Goal: Information Seeking & Learning: Learn about a topic

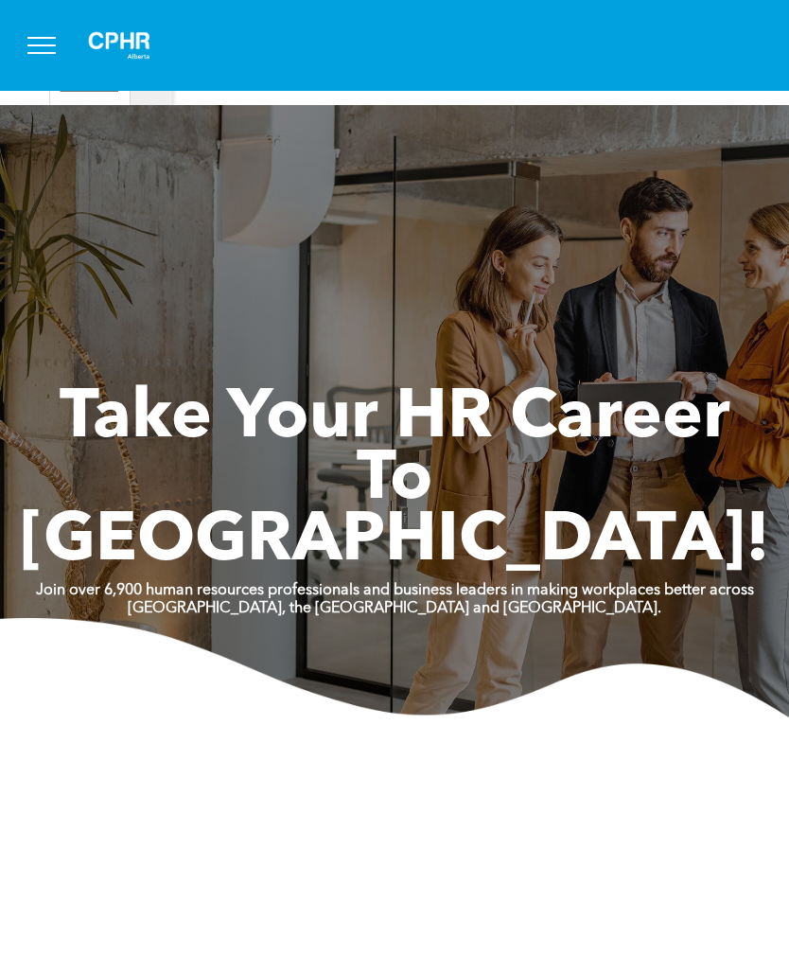
scroll to position [97, 0]
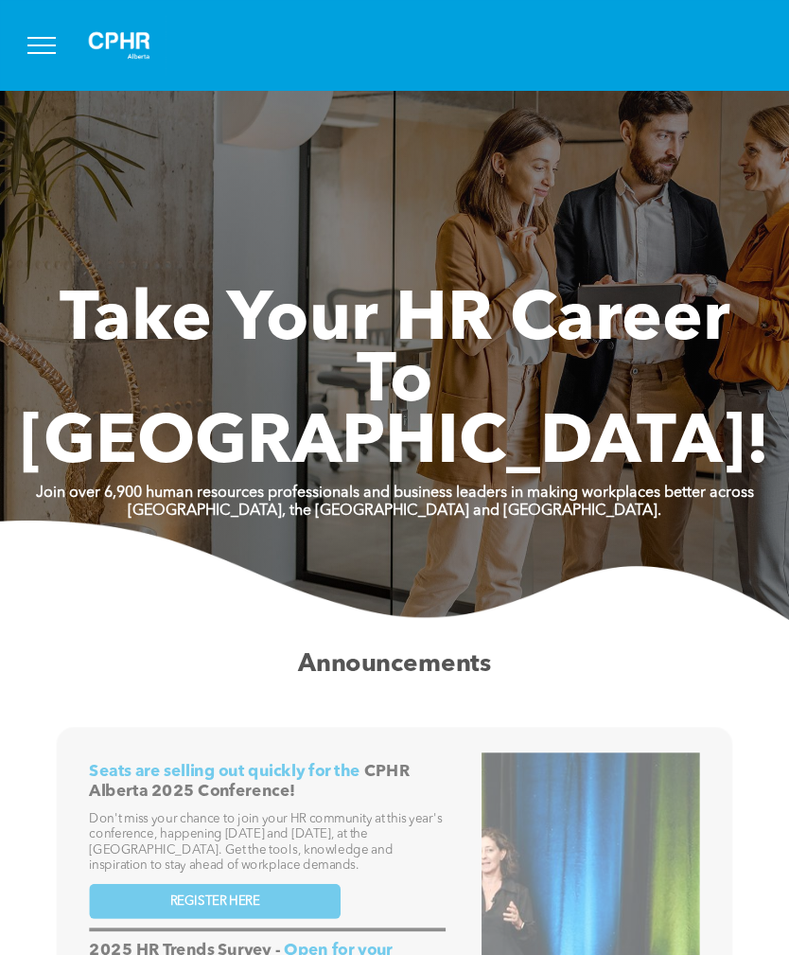
click at [54, 44] on span "menu" at bounding box center [41, 45] width 28 height 2
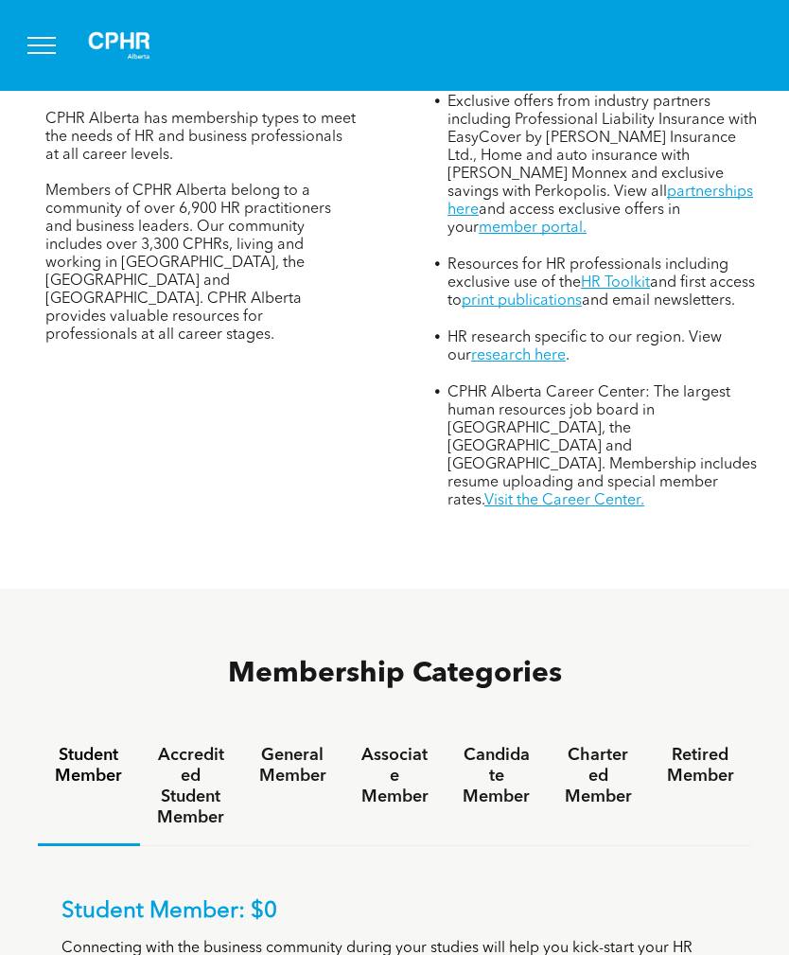
scroll to position [751, 0]
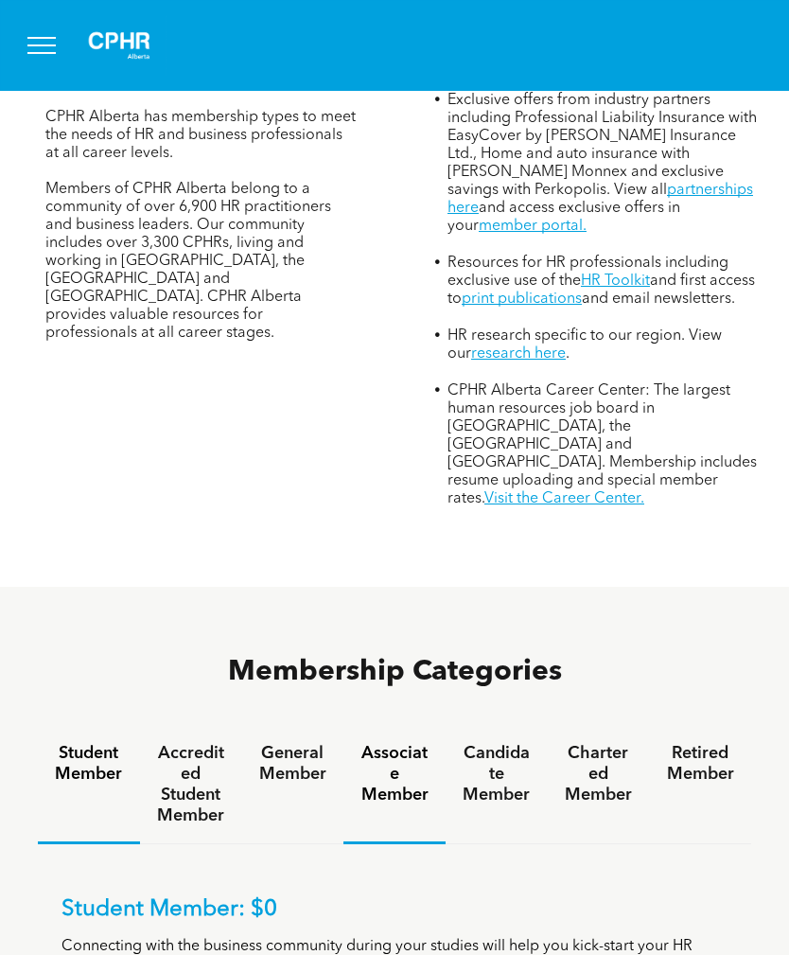
click at [417, 743] on h4 "Associate Member" at bounding box center [395, 774] width 68 height 62
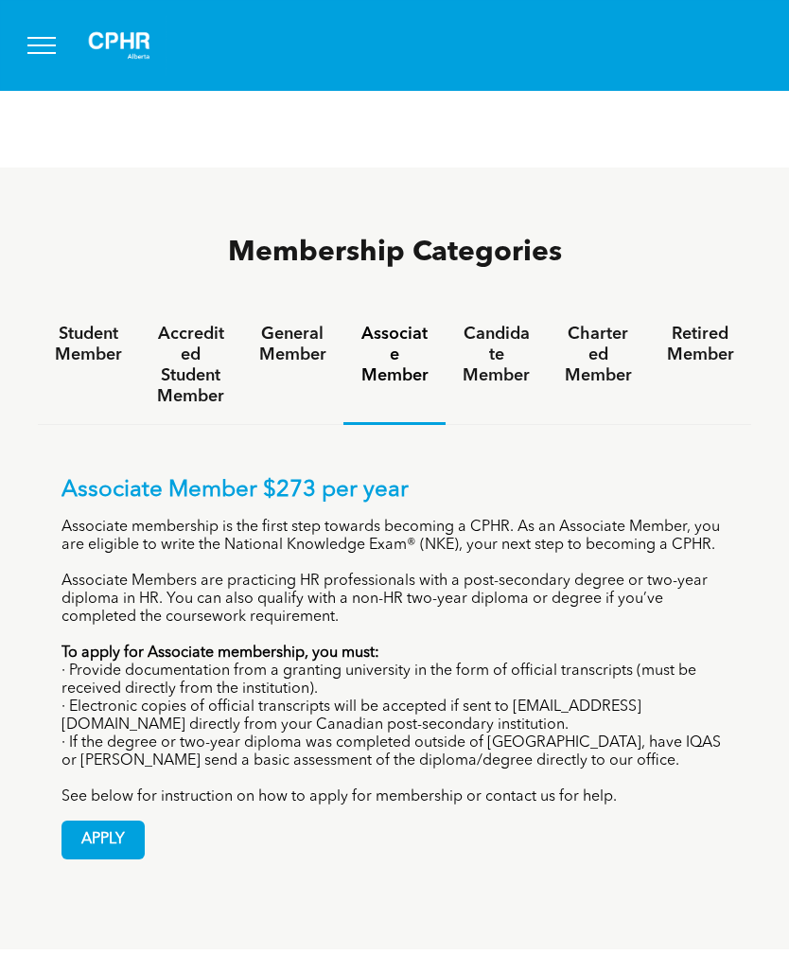
scroll to position [1173, 0]
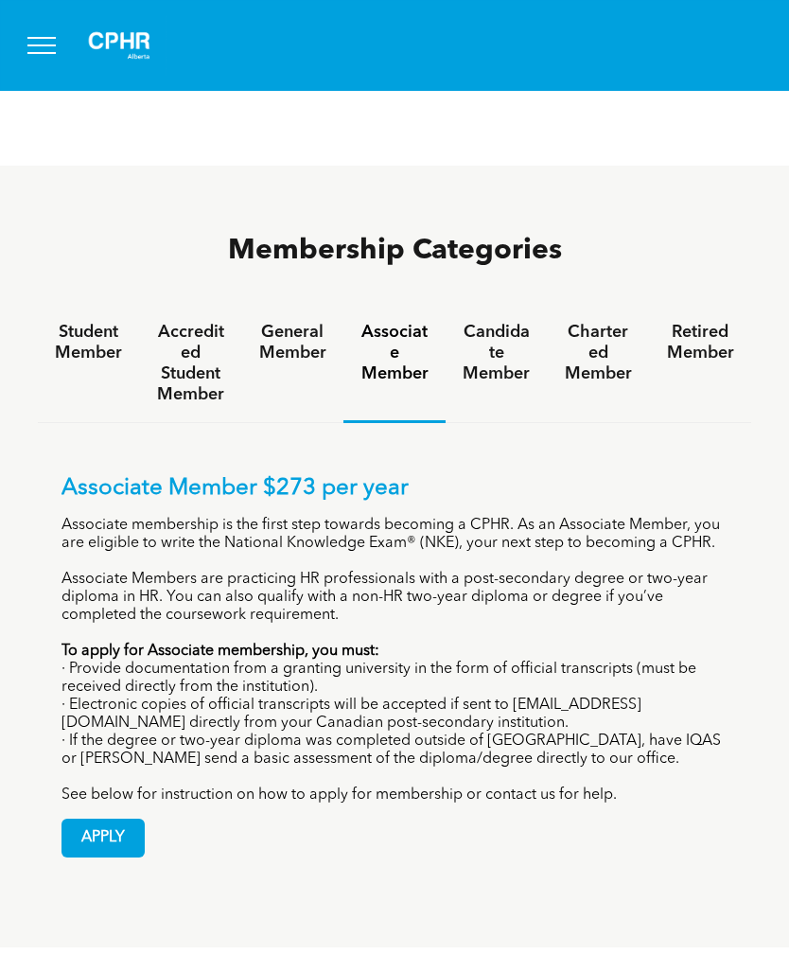
click at [103, 820] on span "APPLY" at bounding box center [102, 838] width 81 height 37
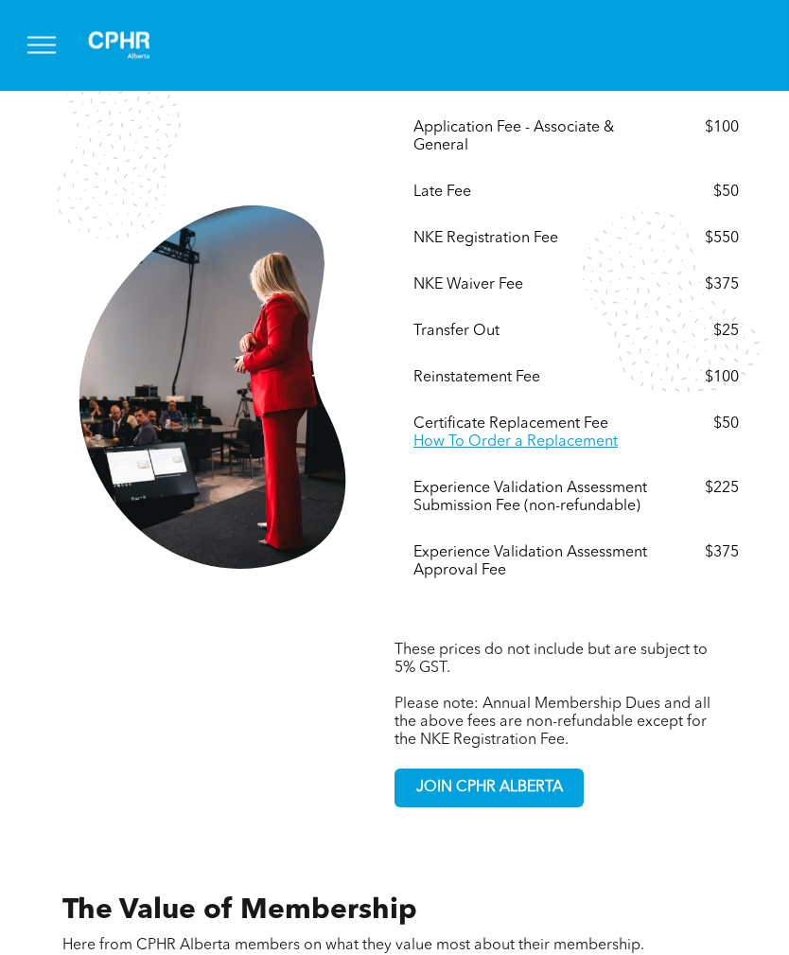
scroll to position [3621, 0]
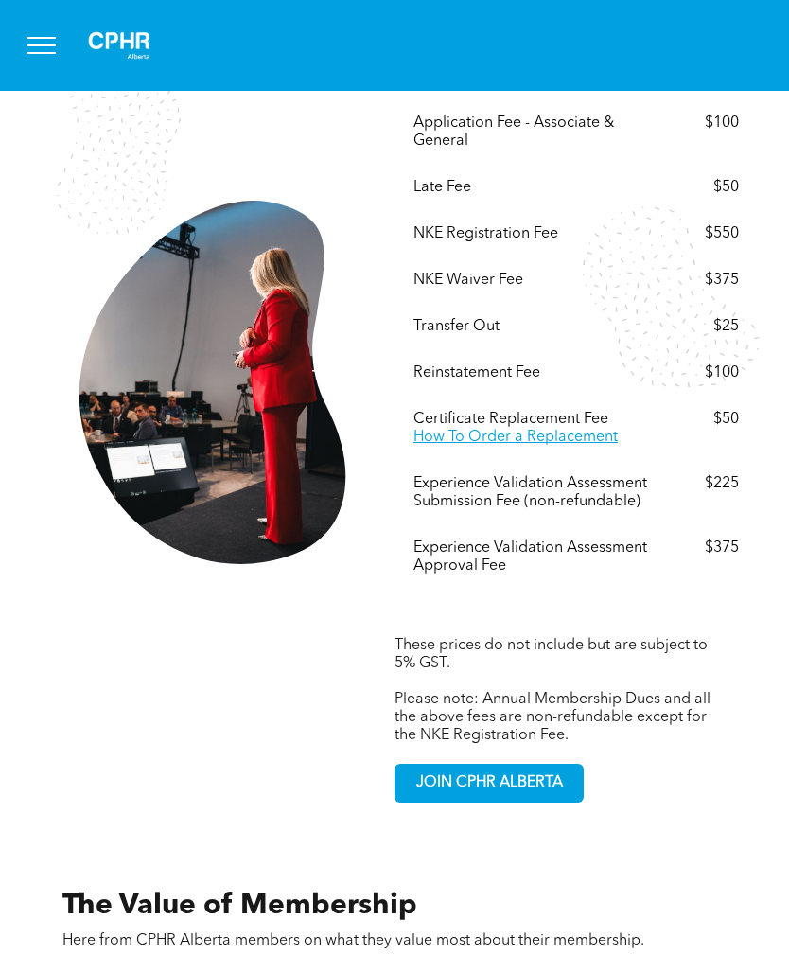
click at [696, 775] on div "Other Association Fees These prices do not include but are subject to 5% GST. ﻿…" at bounding box center [576, 385] width 363 height 836
click at [695, 775] on div "Other Association Fees These prices do not include but are subject to 5% GST. ﻿…" at bounding box center [576, 385] width 363 height 836
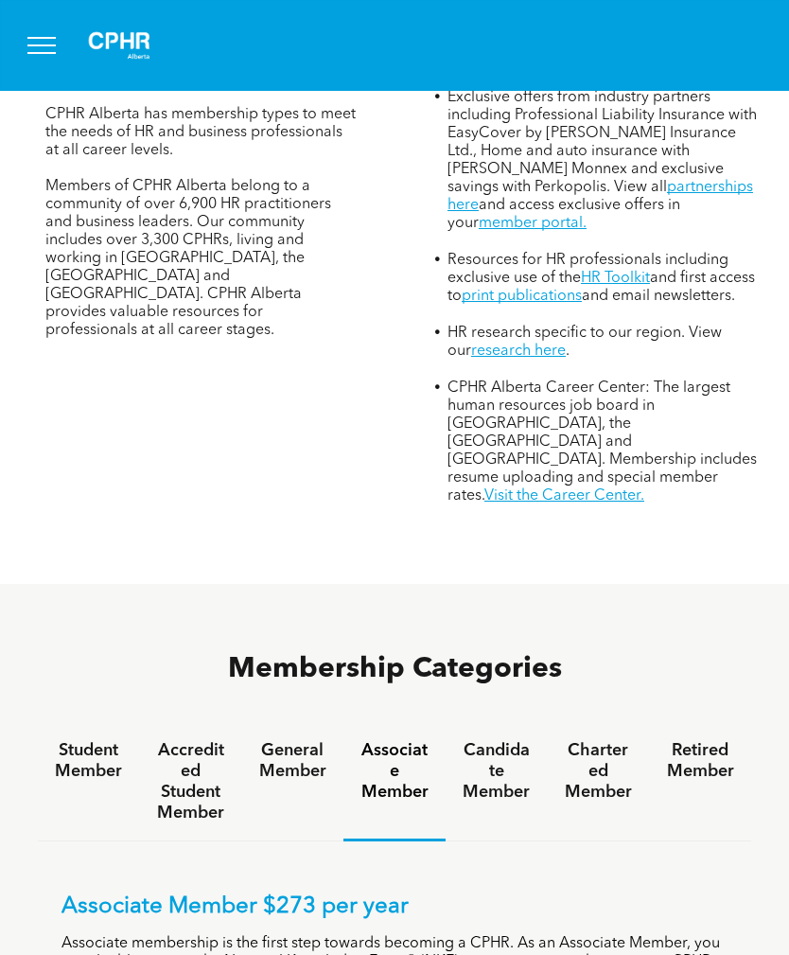
scroll to position [741, 0]
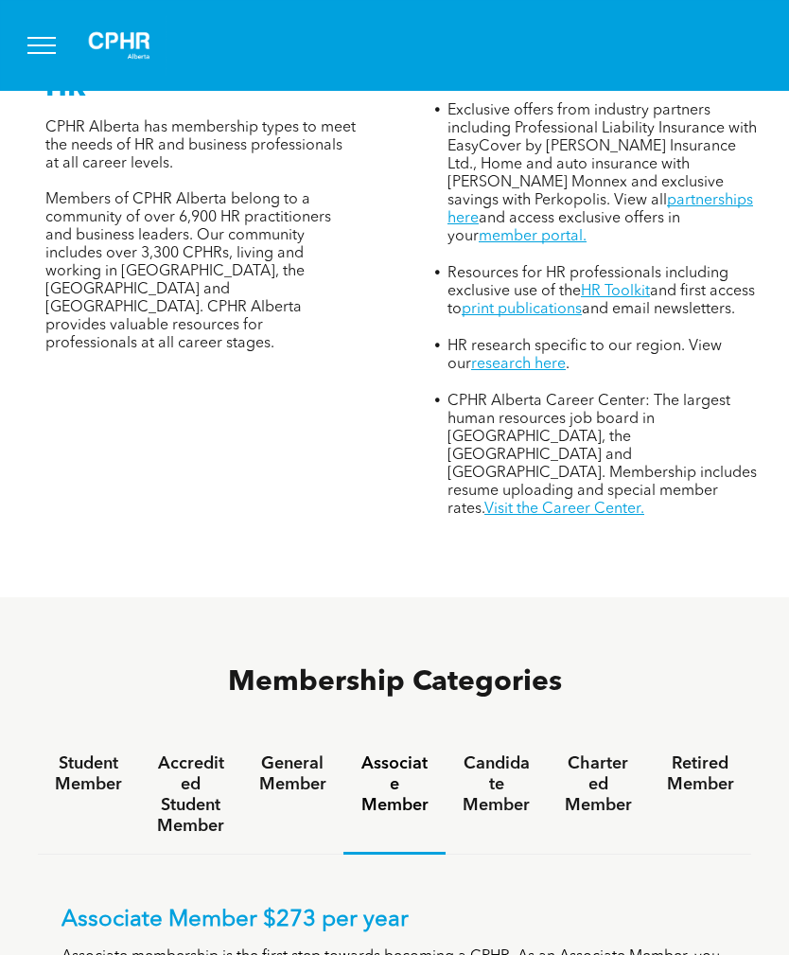
click at [57, 52] on button "menu" at bounding box center [41, 45] width 49 height 49
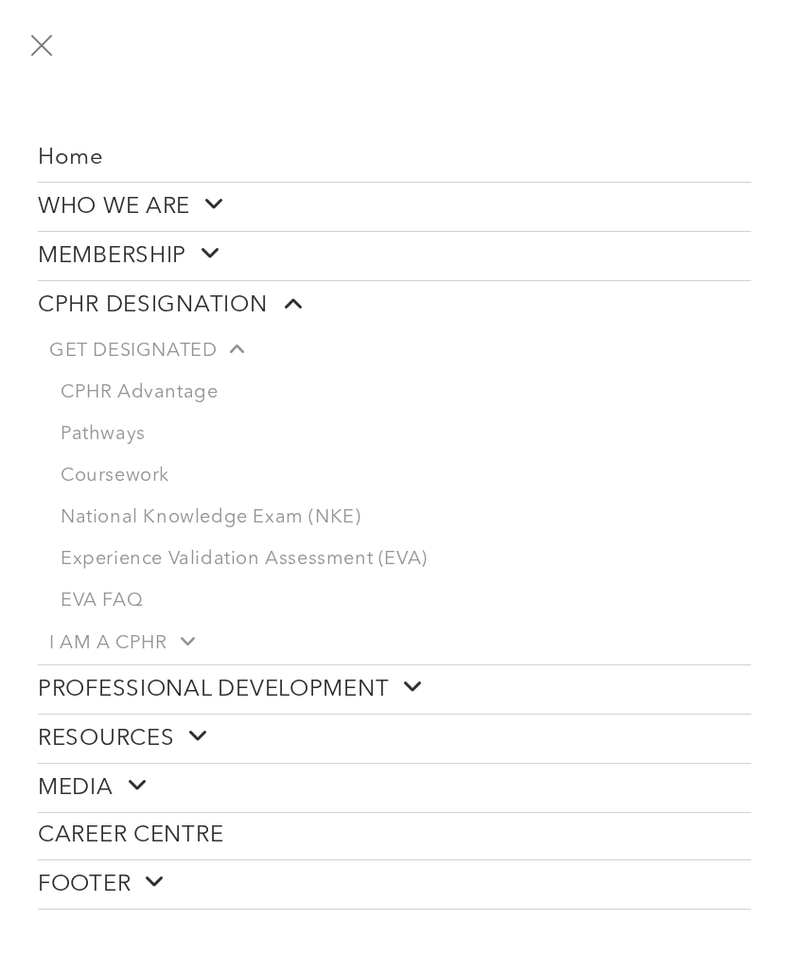
click at [334, 530] on link "National Knowledge Exam (NKE)" at bounding box center [400, 518] width 702 height 42
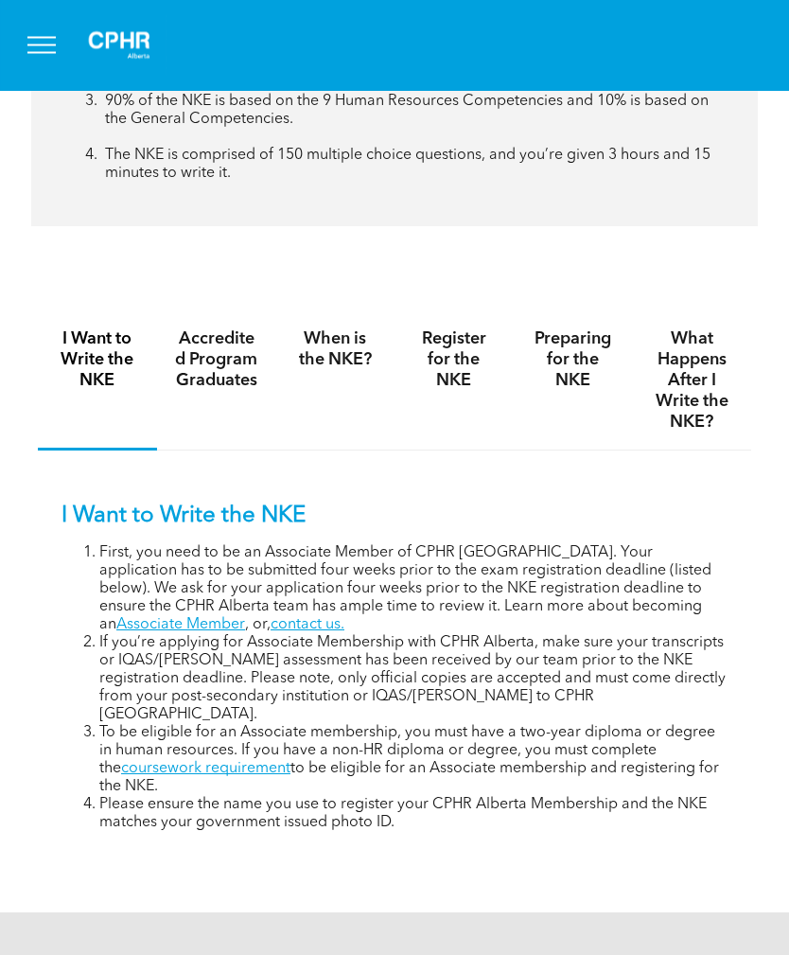
scroll to position [1160, 0]
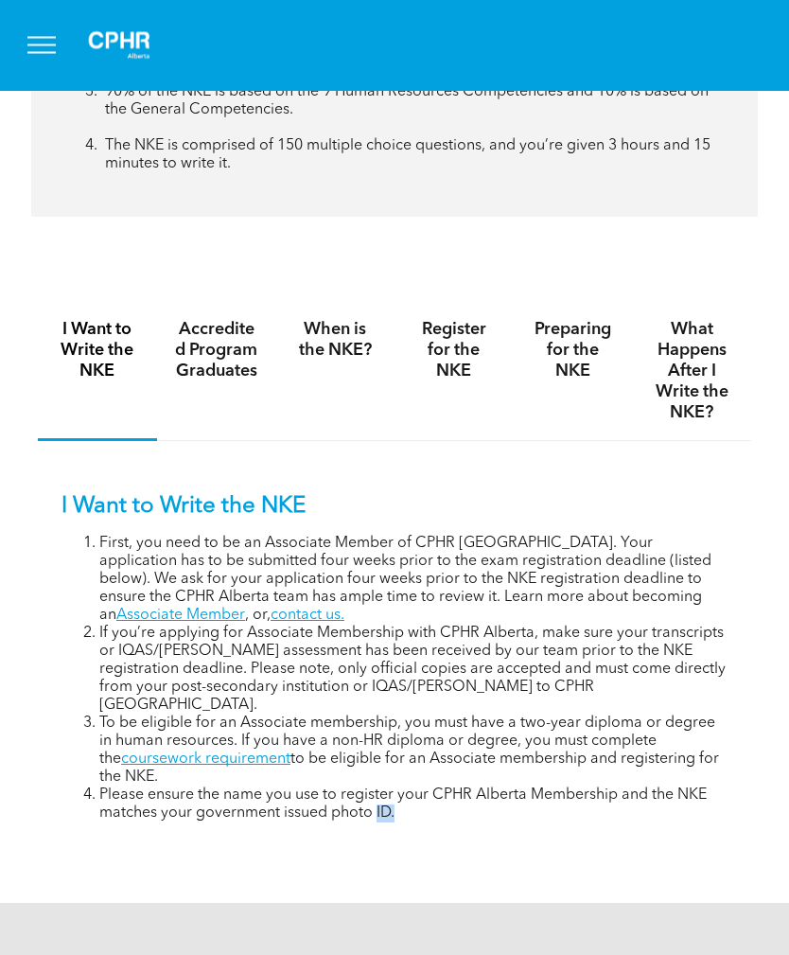
click at [546, 885] on div "I Want to Write the NKE Accredited Program Graduates When is the NKE? Register …" at bounding box center [395, 576] width 714 height 617
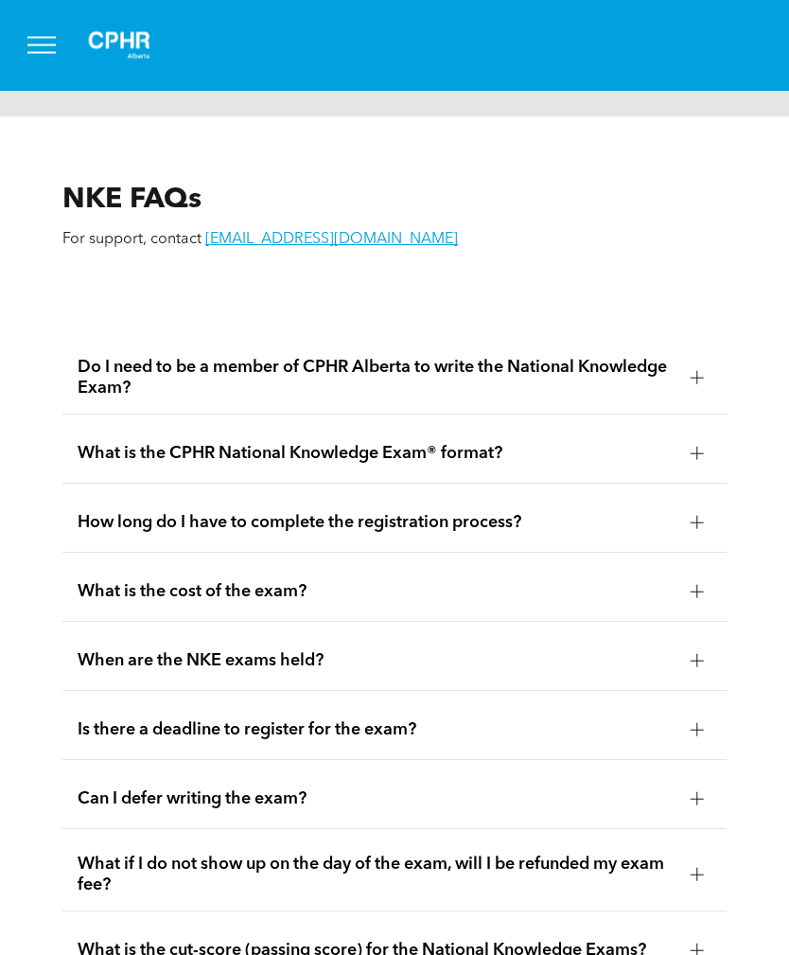
scroll to position [3088, 0]
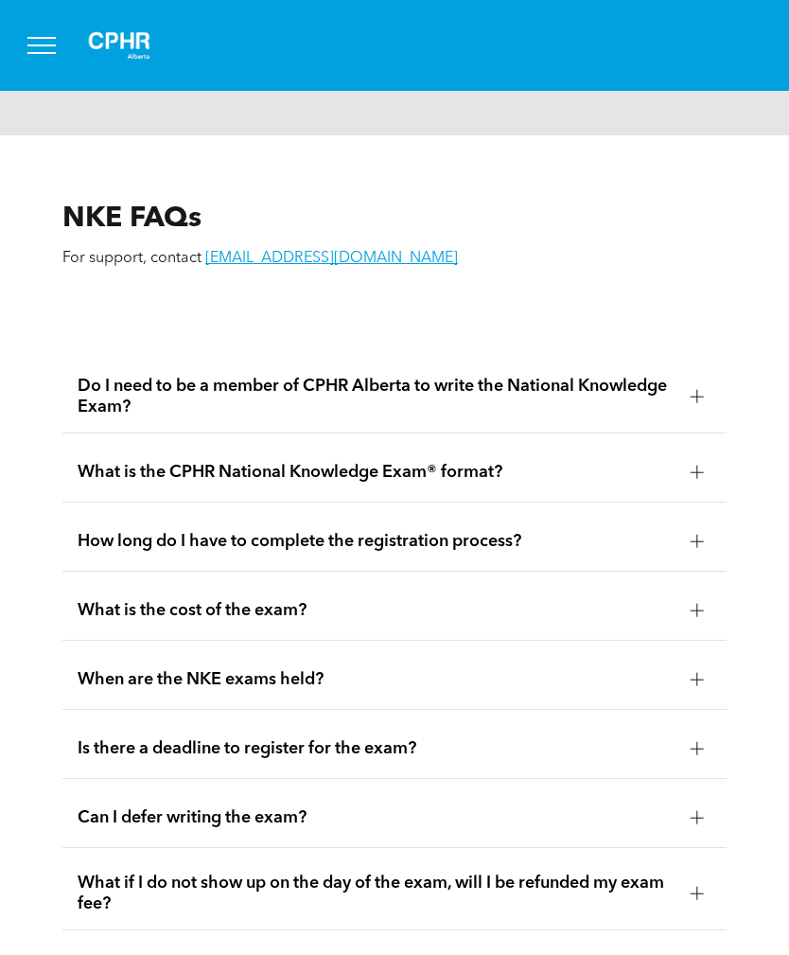
click at [699, 397] on div at bounding box center [697, 396] width 13 height 1
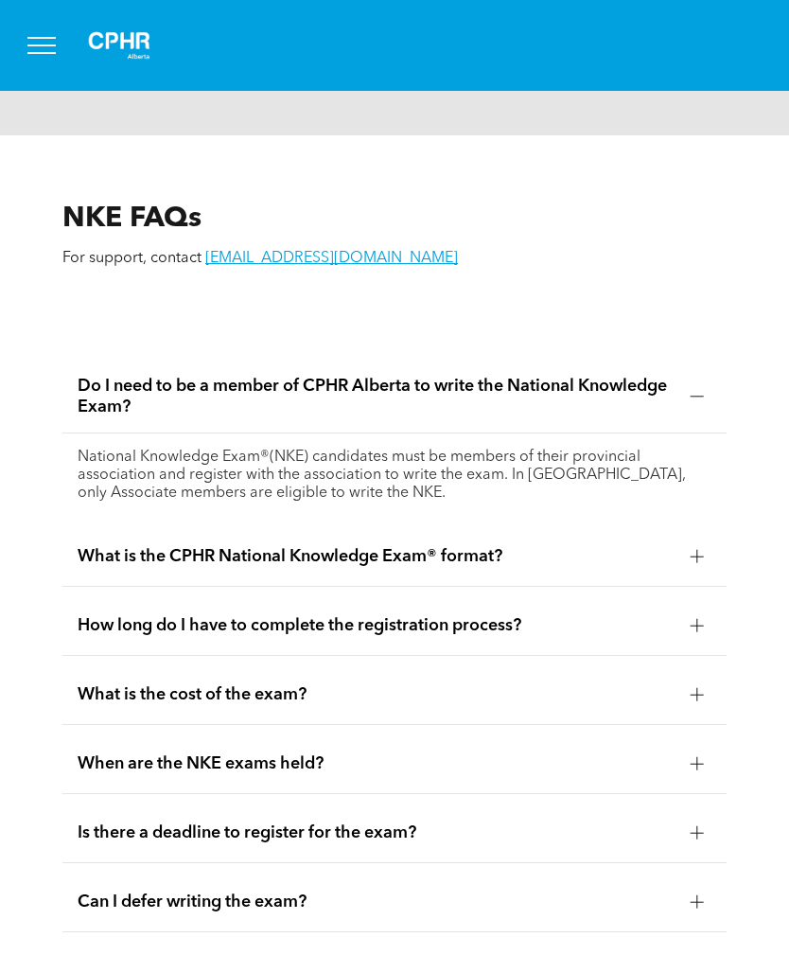
click at [697, 571] on div at bounding box center [697, 556] width 28 height 28
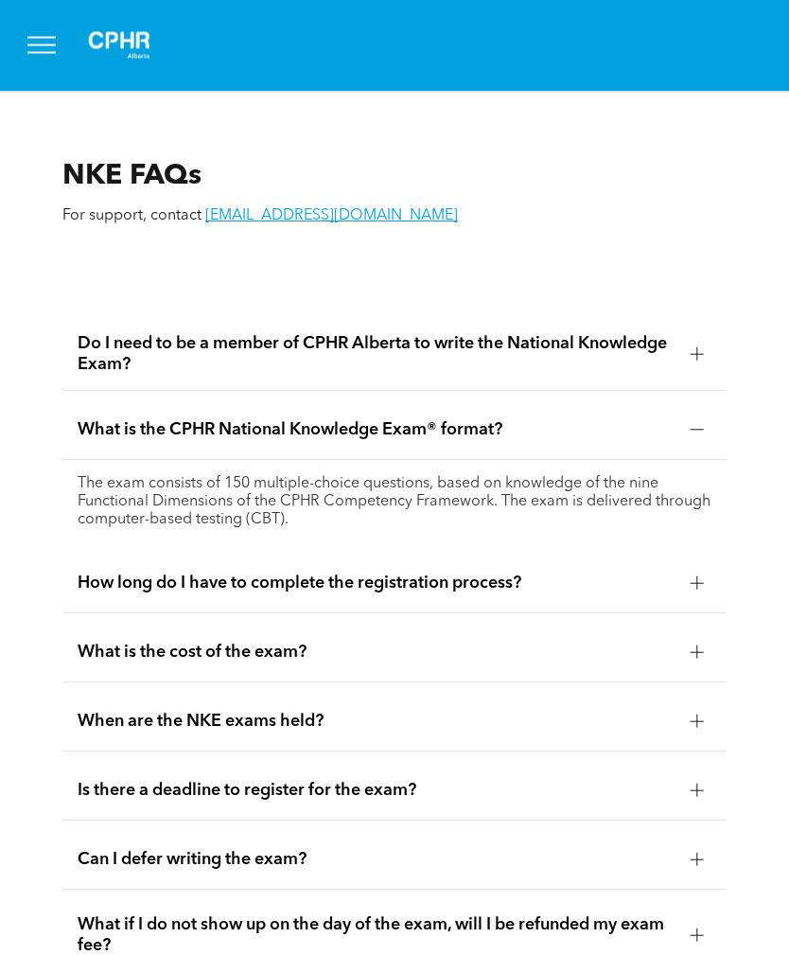
scroll to position [3141, 0]
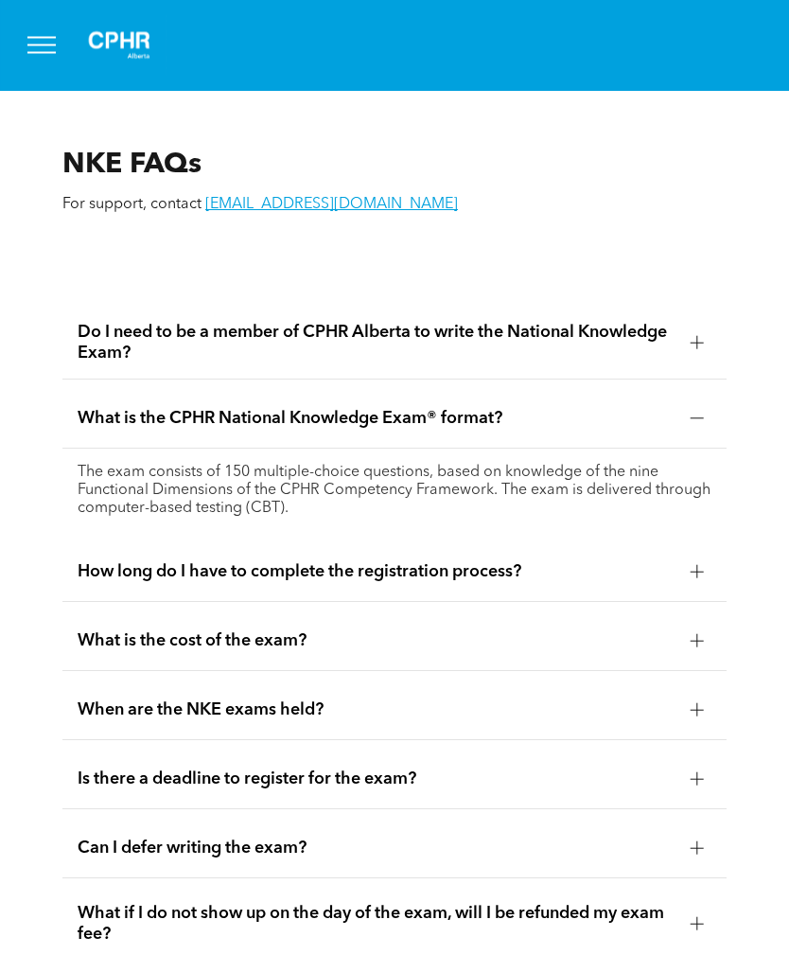
click at [707, 587] on div at bounding box center [697, 572] width 28 height 28
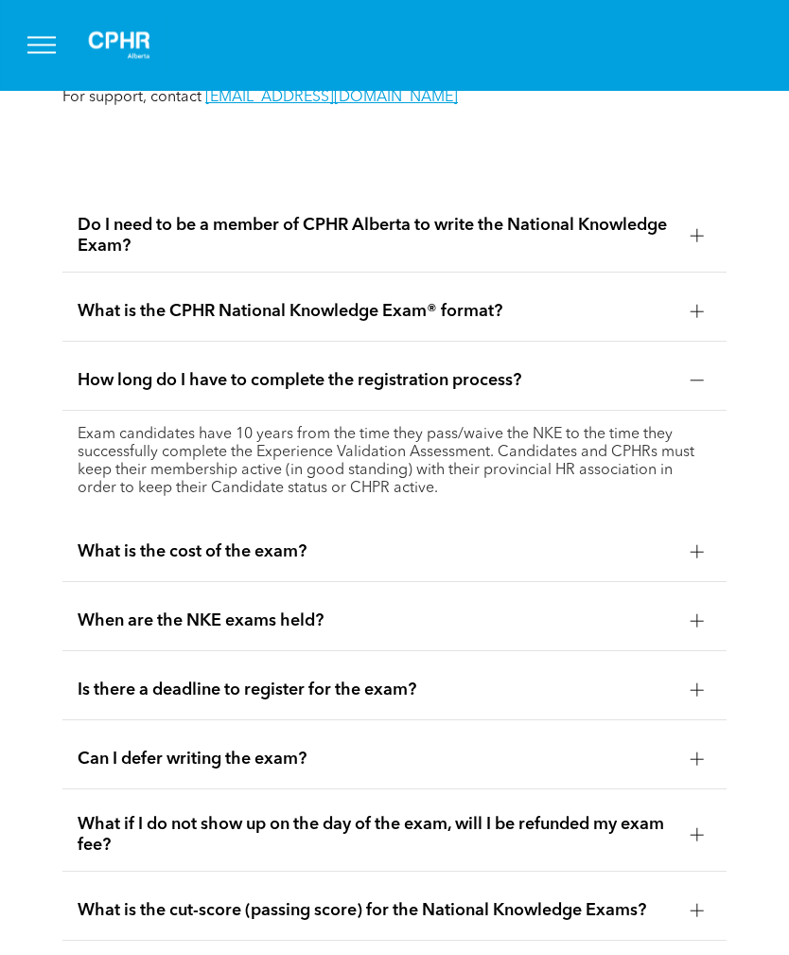
scroll to position [3251, 0]
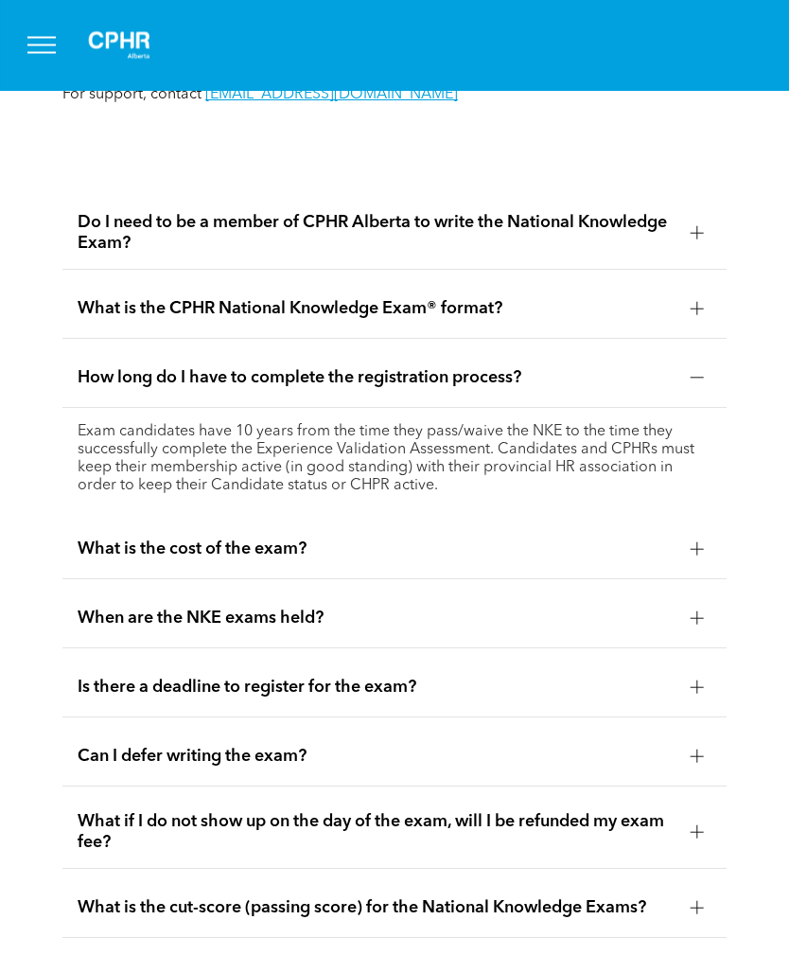
click at [697, 564] on div at bounding box center [697, 550] width 28 height 28
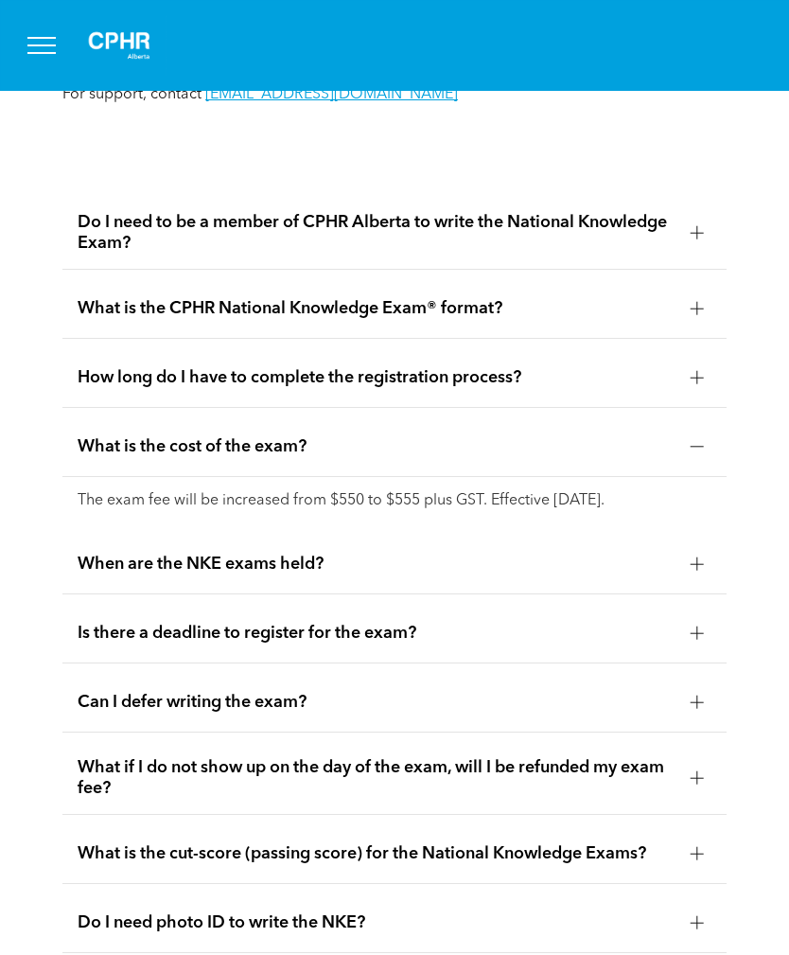
click at [694, 594] on div "When are the NKE exams held?" at bounding box center [394, 565] width 664 height 60
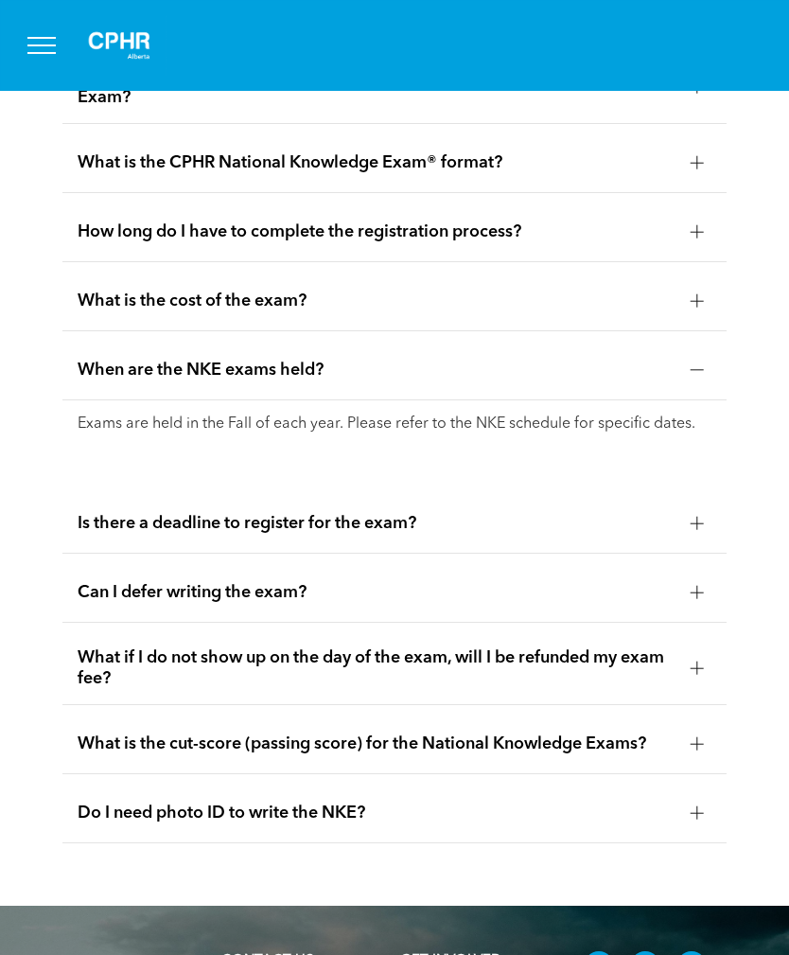
scroll to position [3400, 0]
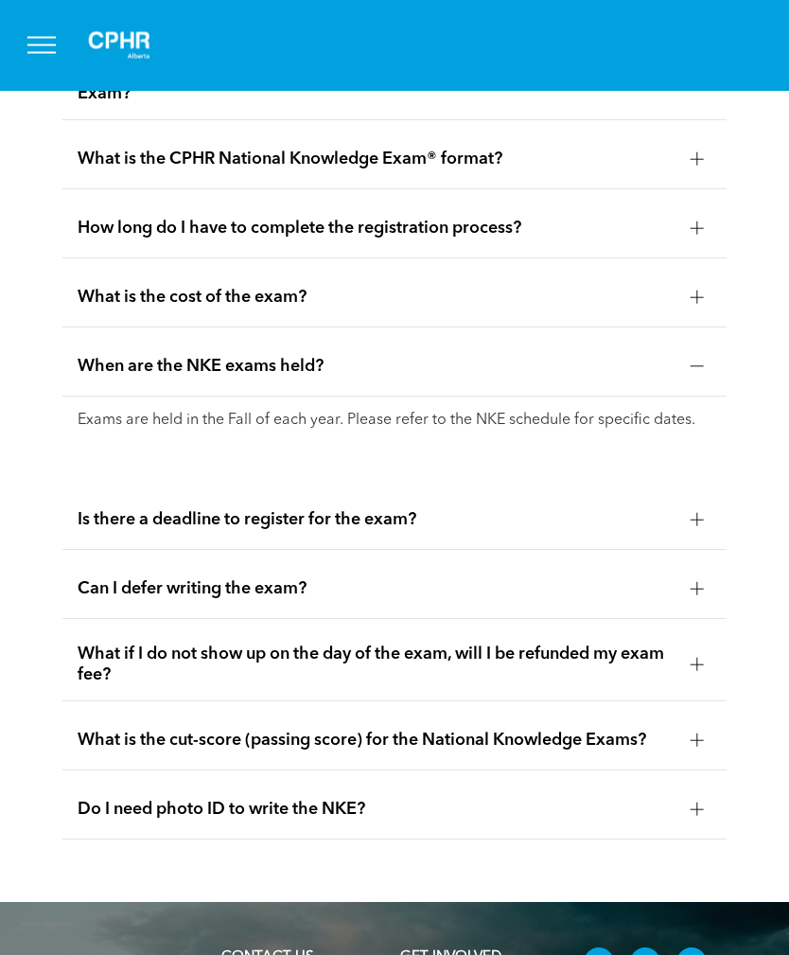
click at [706, 535] on div at bounding box center [697, 520] width 28 height 28
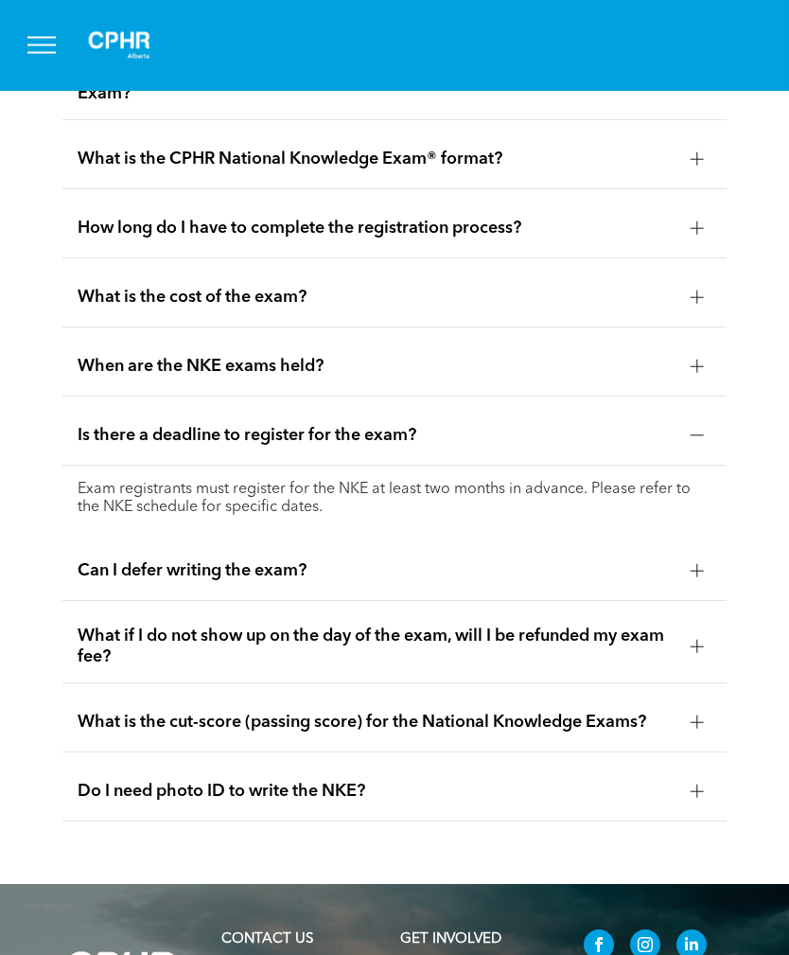
scroll to position [3401, 0]
click at [710, 585] on div at bounding box center [697, 570] width 28 height 28
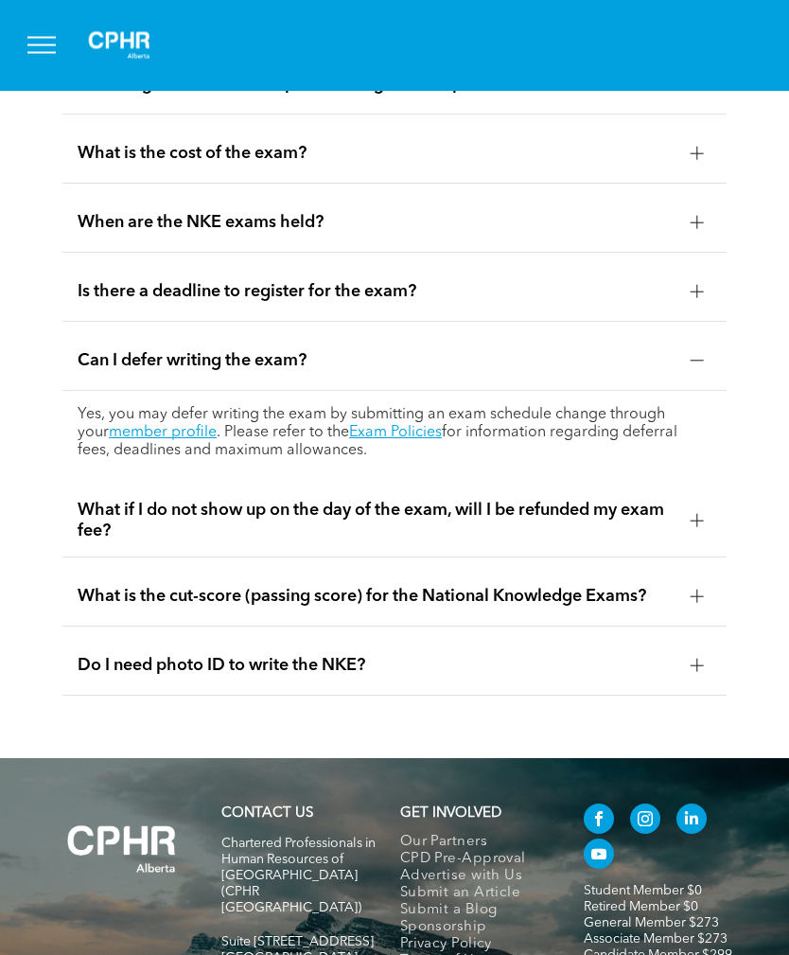
scroll to position [3547, 0]
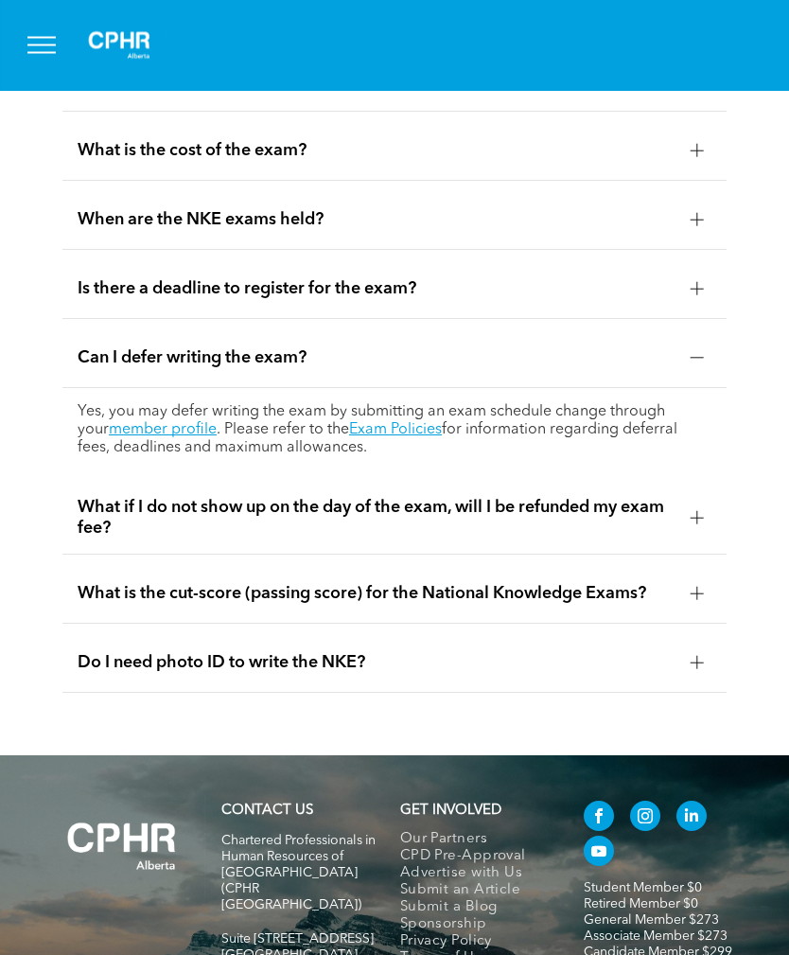
click at [709, 533] on div at bounding box center [697, 518] width 28 height 28
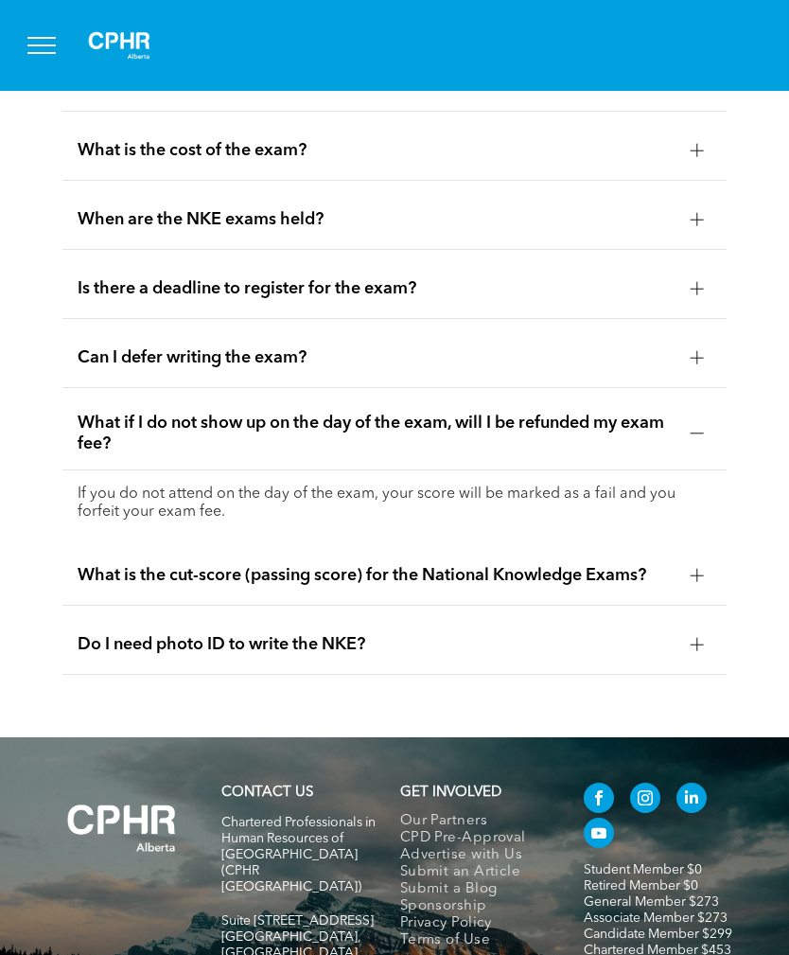
click at [689, 590] on div at bounding box center [697, 575] width 28 height 28
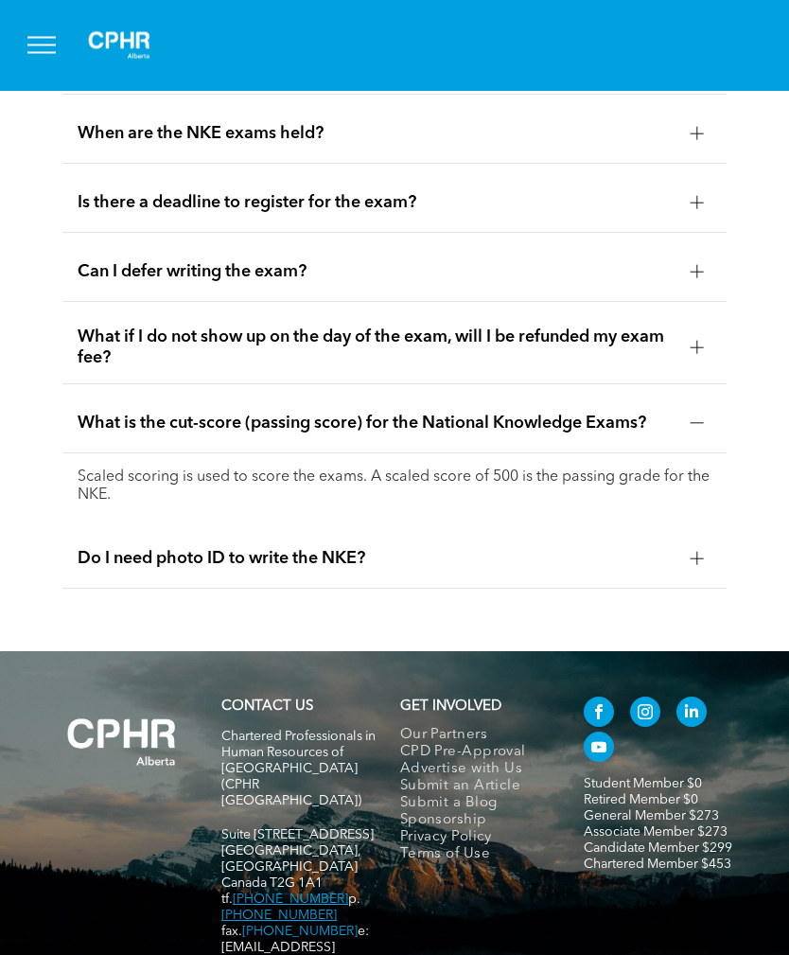
scroll to position [3635, 0]
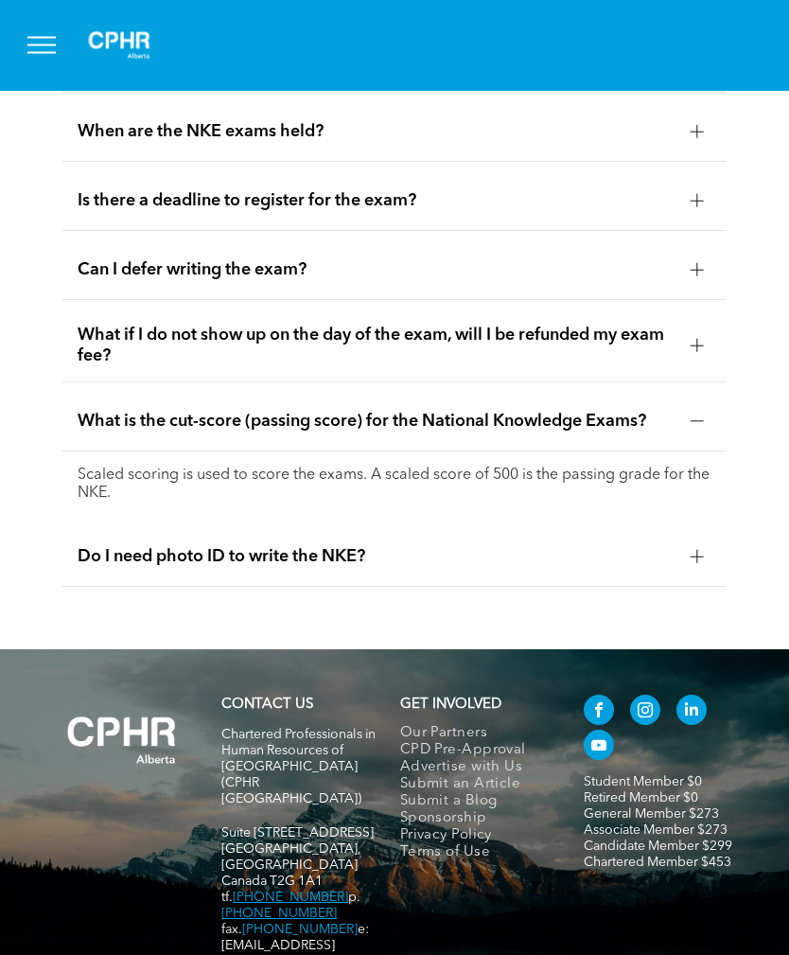
click at [696, 572] on div at bounding box center [697, 557] width 28 height 28
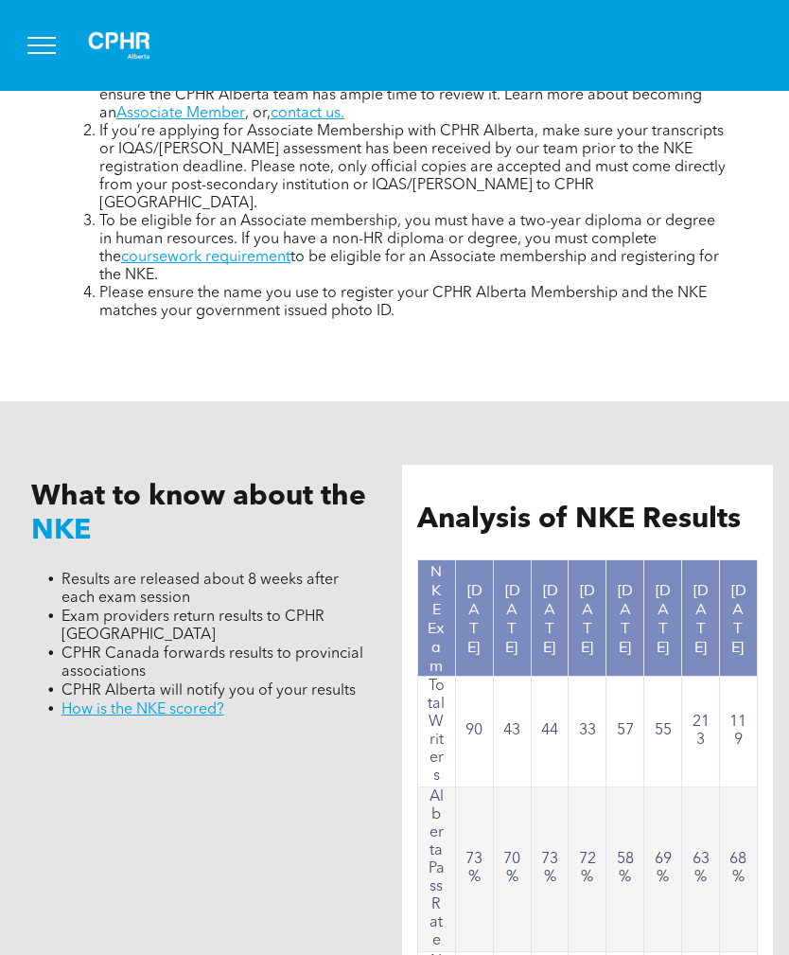
scroll to position [1661, 0]
click at [197, 719] on link "﻿ How is the NKE scored?" at bounding box center [143, 711] width 163 height 15
